Goal: Task Accomplishment & Management: Manage account settings

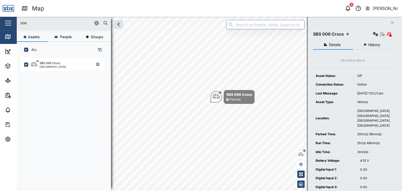
scroll to position [127, 82]
click at [348, 9] on icon "button" at bounding box center [348, 8] width 6 height 6
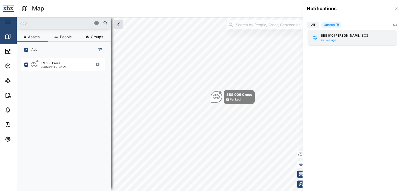
click at [357, 36] on div "SBS 010 [PERSON_NAME]: SOS" at bounding box center [352, 35] width 63 height 5
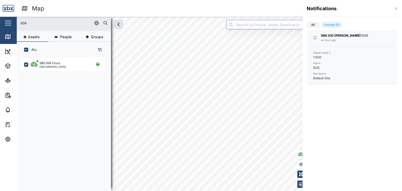
click at [10, 36] on div at bounding box center [201, 95] width 402 height 191
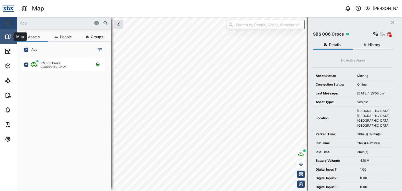
click at [6, 38] on icon at bounding box center [8, 37] width 5 height 4
click at [34, 24] on input "006" at bounding box center [64, 23] width 88 height 8
drag, startPoint x: 34, startPoint y: 24, endPoint x: 28, endPoint y: 25, distance: 5.5
click at [28, 25] on input "006" at bounding box center [64, 23] width 88 height 8
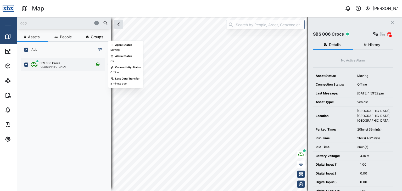
click at [49, 65] on div "[GEOGRAPHIC_DATA]" at bounding box center [53, 66] width 27 height 3
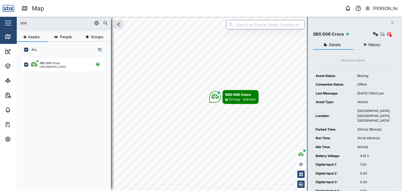
drag, startPoint x: 30, startPoint y: 21, endPoint x: 16, endPoint y: 20, distance: 13.9
click at [16, 20] on div "Map 0 Vijay Kumar Close Map Dashboard Assets ATS Camera Generator Personnel Tan…" at bounding box center [201, 95] width 402 height 191
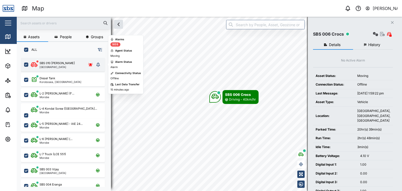
click at [56, 64] on div "SBS 010 [PERSON_NAME]" at bounding box center [57, 63] width 35 height 4
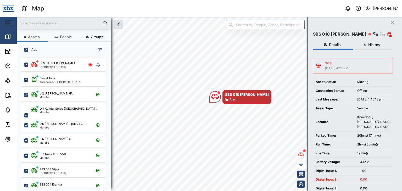
click at [378, 42] on button "History" at bounding box center [373, 44] width 40 height 9
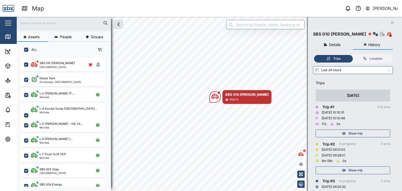
click at [338, 45] on span "Details" at bounding box center [335, 45] width 12 height 4
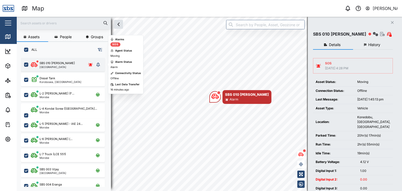
click at [56, 66] on div "[GEOGRAPHIC_DATA]" at bounding box center [57, 67] width 35 height 3
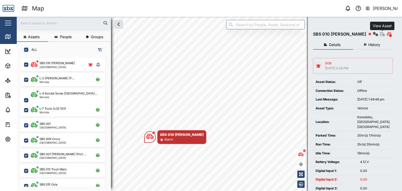
click at [381, 36] on icon "button" at bounding box center [382, 34] width 5 height 4
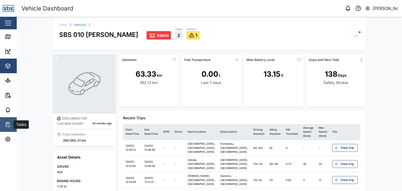
click at [8, 125] on icon at bounding box center [8, 125] width 6 height 6
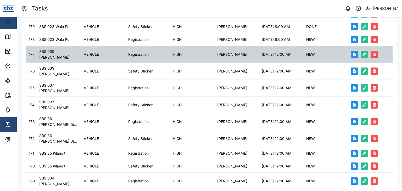
scroll to position [158, 0]
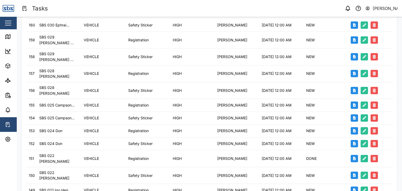
scroll to position [157, 0]
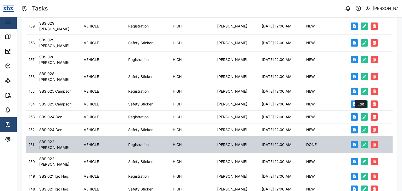
click at [363, 143] on icon "button" at bounding box center [365, 145] width 4 height 4
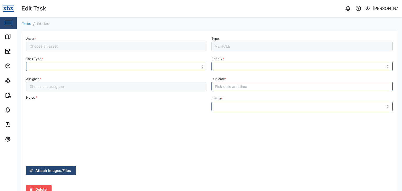
type input "Registration"
type input "HIGH"
type input "DONE"
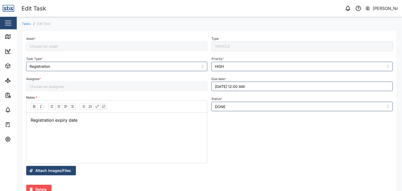
type input "[PERSON_NAME]"
type input "SBS 022 [PERSON_NAME]"
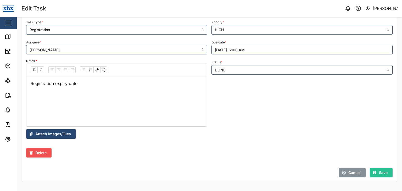
scroll to position [38, 0]
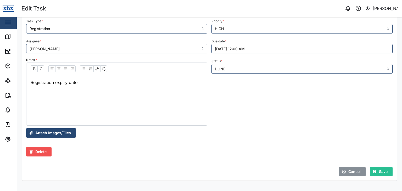
click at [59, 134] on span "Attach Images/Files" at bounding box center [53, 133] width 36 height 9
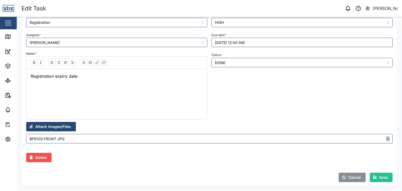
scroll to position [50, 0]
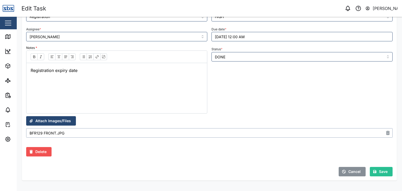
click at [37, 134] on input "BFR129 FRONT.JPG" at bounding box center [209, 132] width 367 height 9
click at [386, 133] on icon "button" at bounding box center [388, 133] width 4 height 4
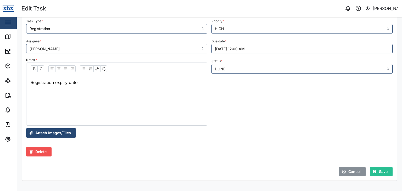
click at [379, 172] on span "Save" at bounding box center [383, 171] width 9 height 9
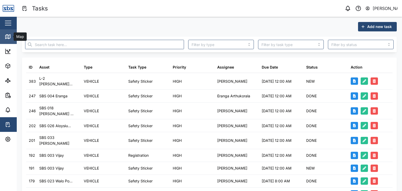
click at [9, 36] on icon at bounding box center [8, 37] width 6 height 6
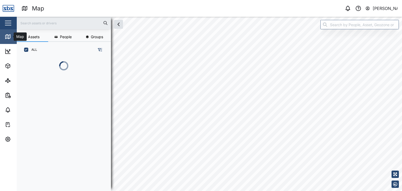
scroll to position [127, 82]
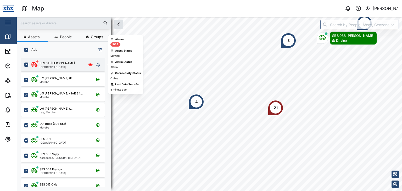
click at [90, 64] on icon "grid" at bounding box center [90, 65] width 5 height 4
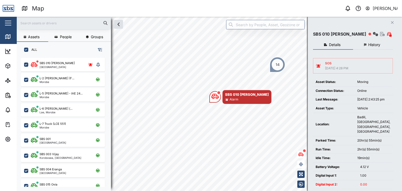
click at [375, 45] on span "History" at bounding box center [375, 45] width 12 height 4
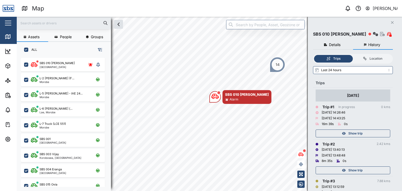
click at [337, 46] on span "Details" at bounding box center [335, 45] width 12 height 4
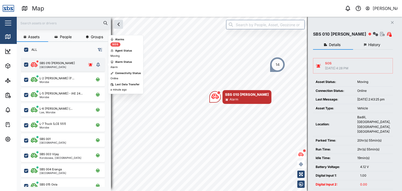
click at [87, 66] on div "grid" at bounding box center [90, 64] width 8 height 7
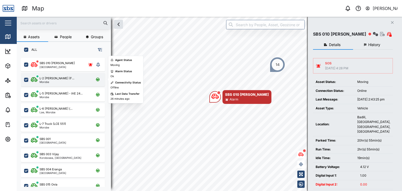
click at [94, 74] on div "L-2 Jason Heveapu (F... Morobe" at bounding box center [63, 79] width 84 height 13
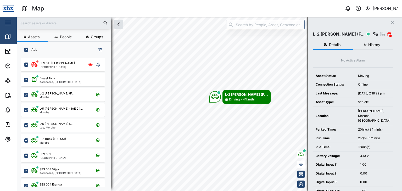
click at [33, 23] on input "text" at bounding box center [64, 23] width 88 height 8
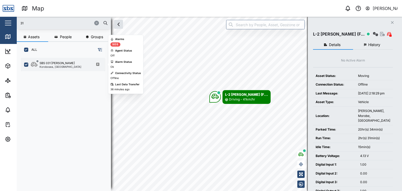
type input "31"
click at [55, 63] on div "SBS 031 [PERSON_NAME]" at bounding box center [57, 63] width 35 height 4
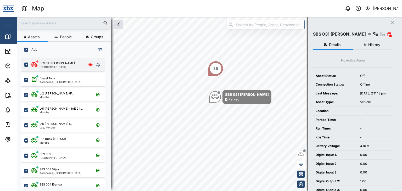
scroll to position [127, 82]
